Goal: Task Accomplishment & Management: Manage account settings

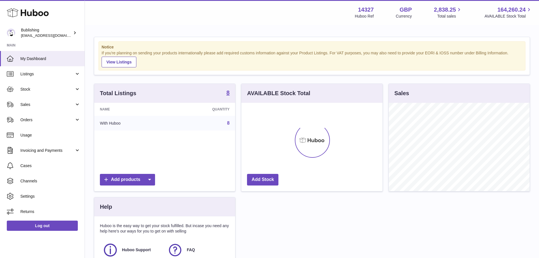
scroll to position [88, 141]
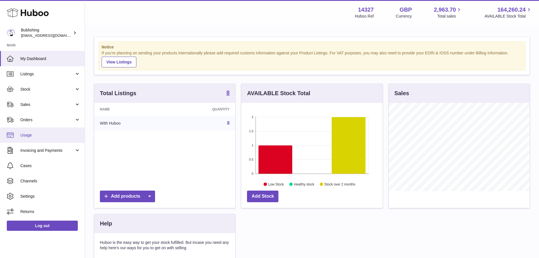
click at [32, 134] on span "Usage" at bounding box center [50, 134] width 60 height 5
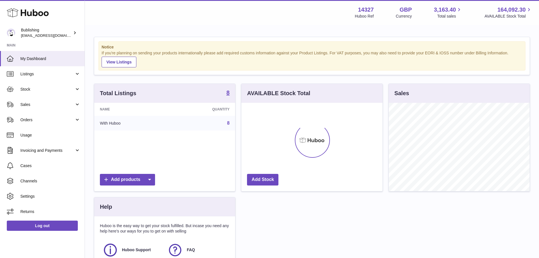
scroll to position [88, 141]
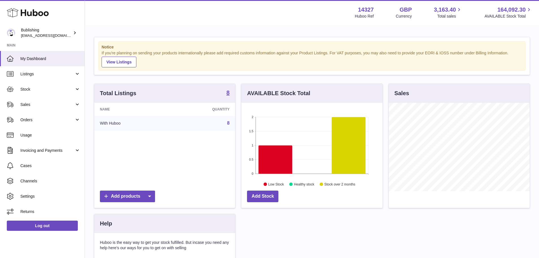
scroll to position [88, 141]
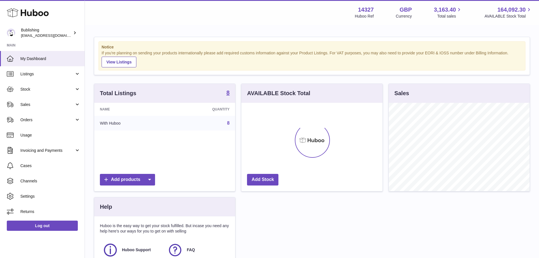
scroll to position [88, 141]
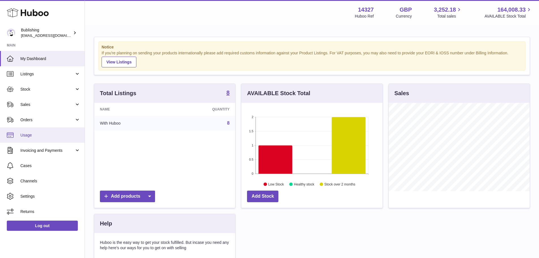
click at [41, 135] on span "Usage" at bounding box center [50, 134] width 60 height 5
